Goal: Find contact information: Find contact information

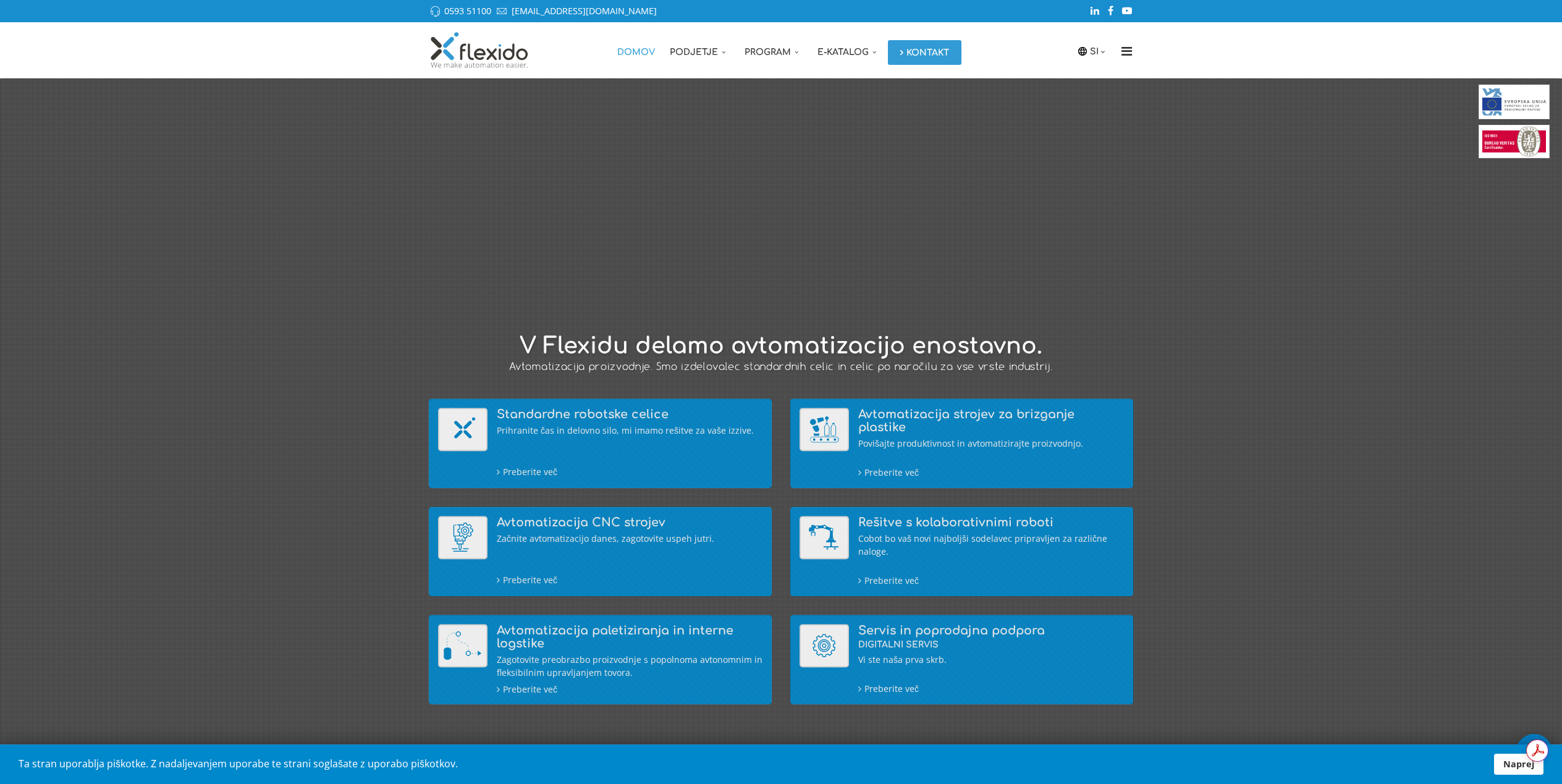
click at [946, 57] on link "Kontakt" at bounding box center [925, 52] width 74 height 25
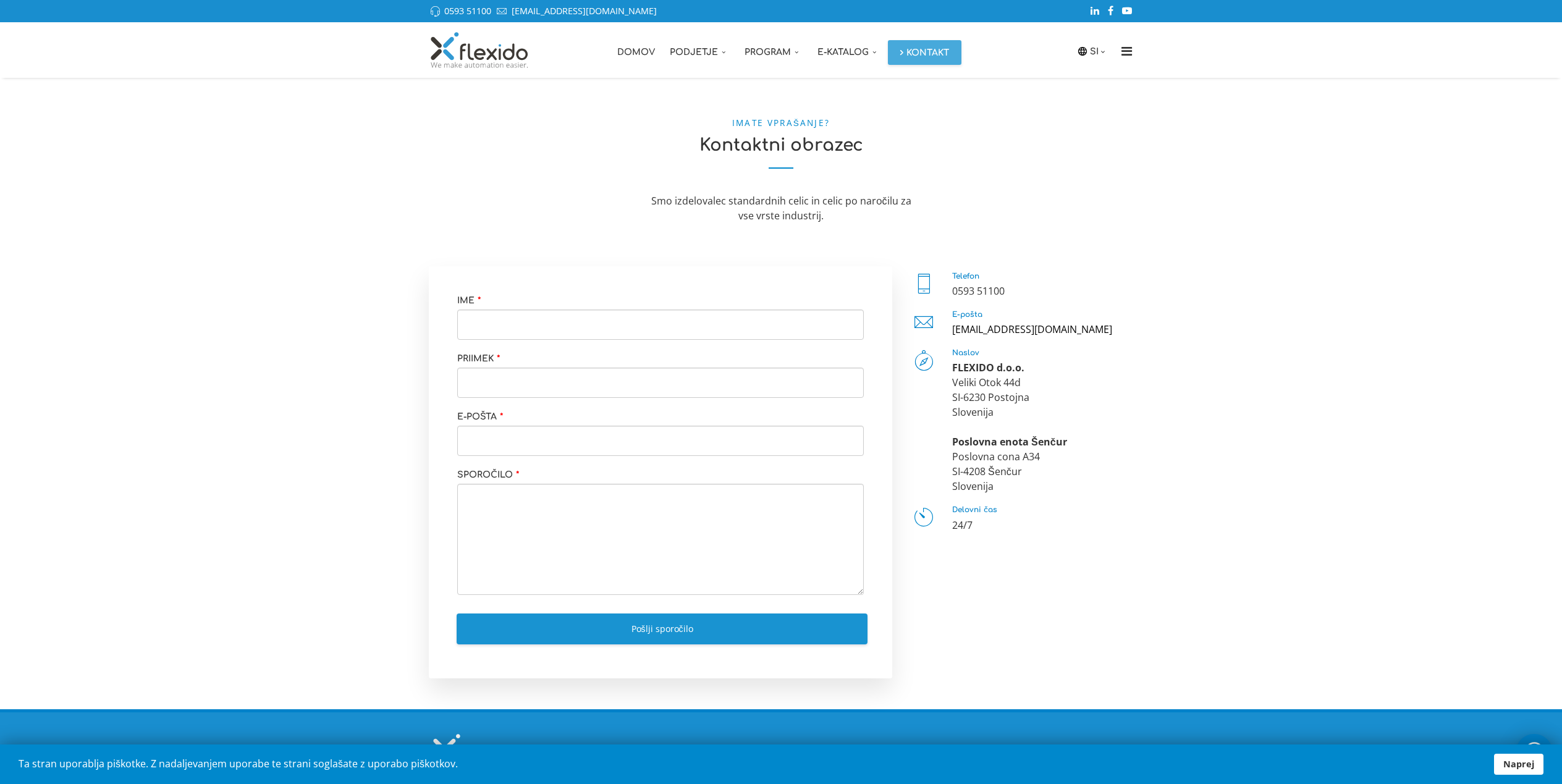
click at [1063, 286] on div "0593 51100" at bounding box center [1042, 291] width 181 height 15
click at [1040, 326] on div "[EMAIL_ADDRESS][DOMAIN_NAME]" at bounding box center [1042, 329] width 181 height 15
click at [1246, 320] on section "× Submission Preview … Close Ime * Priimek * E-pošta * Sporočilo * PREV NEXT PR…" at bounding box center [781, 488] width 1580 height 443
click at [717, 47] on link "Podjetje" at bounding box center [700, 49] width 75 height 56
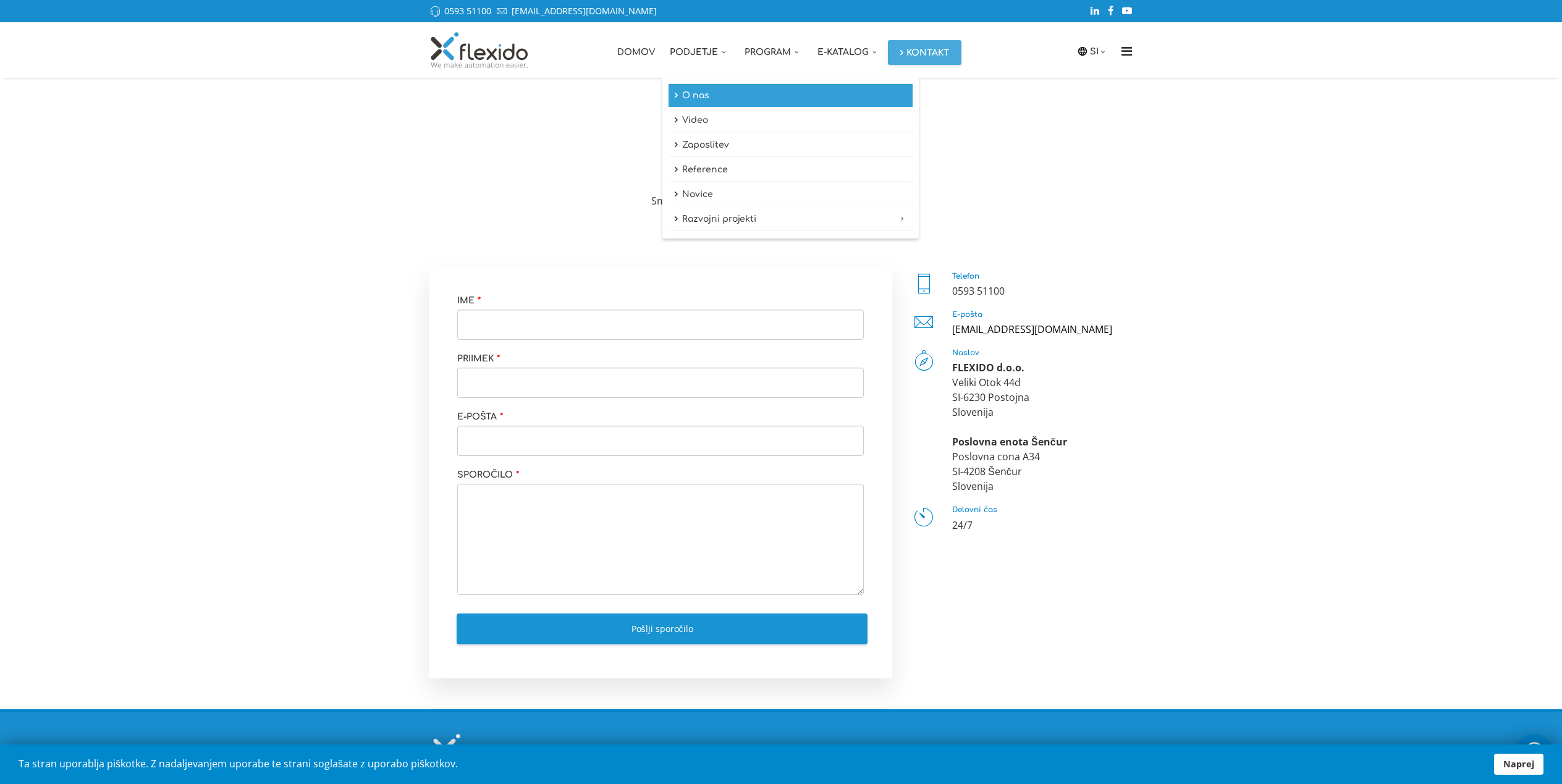
click at [704, 95] on link "O nas" at bounding box center [790, 95] width 244 height 23
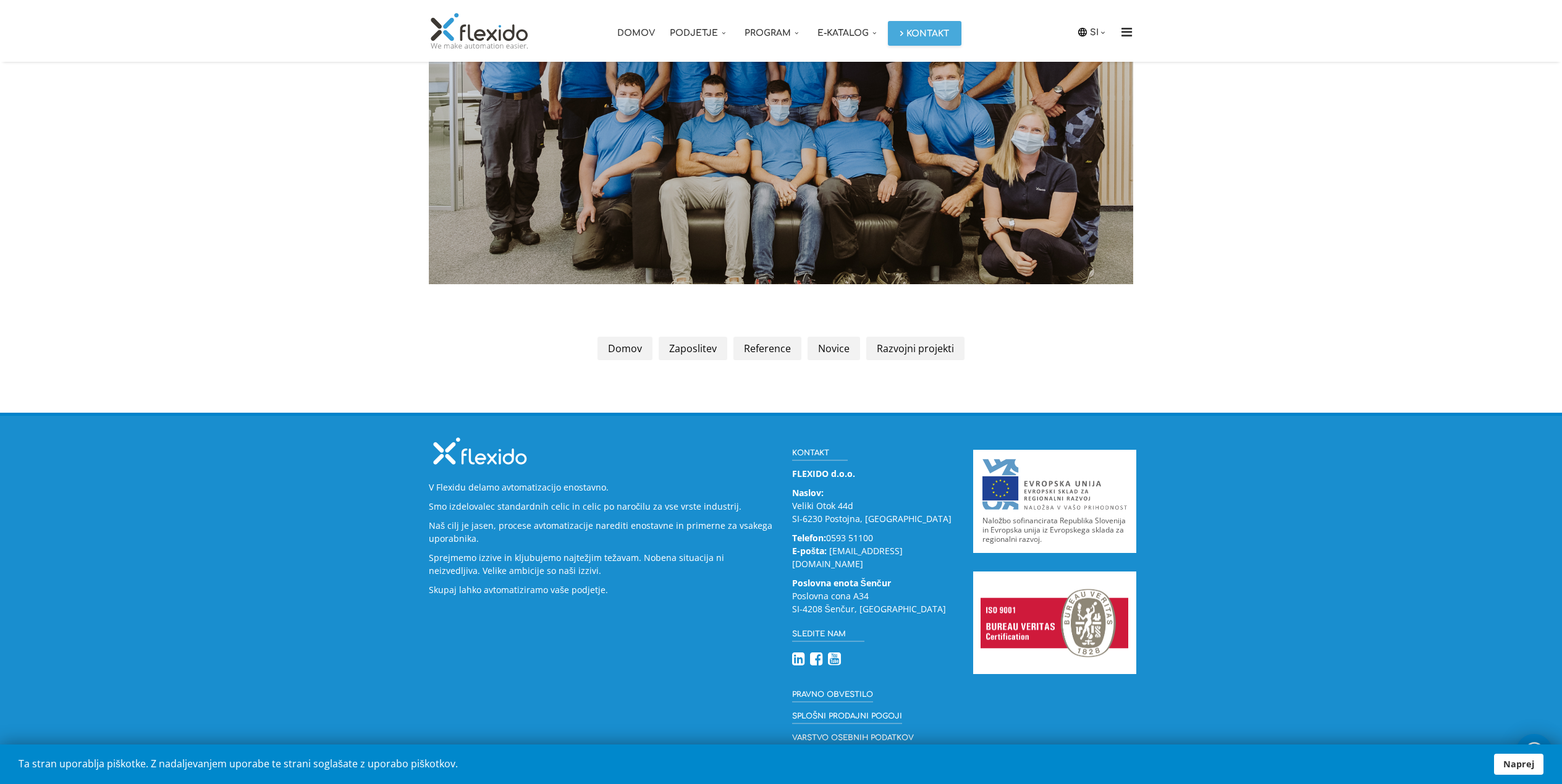
scroll to position [1730, 0]
click at [761, 345] on link "Reference" at bounding box center [767, 347] width 68 height 23
